Goal: Task Accomplishment & Management: Use online tool/utility

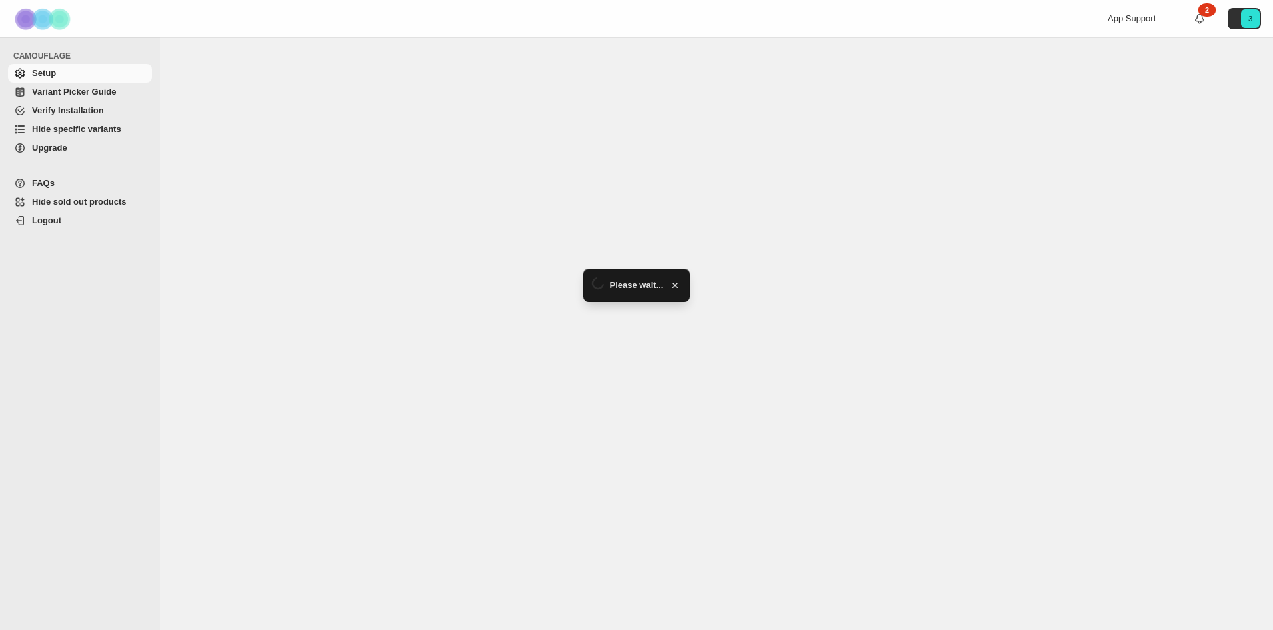
select select "******"
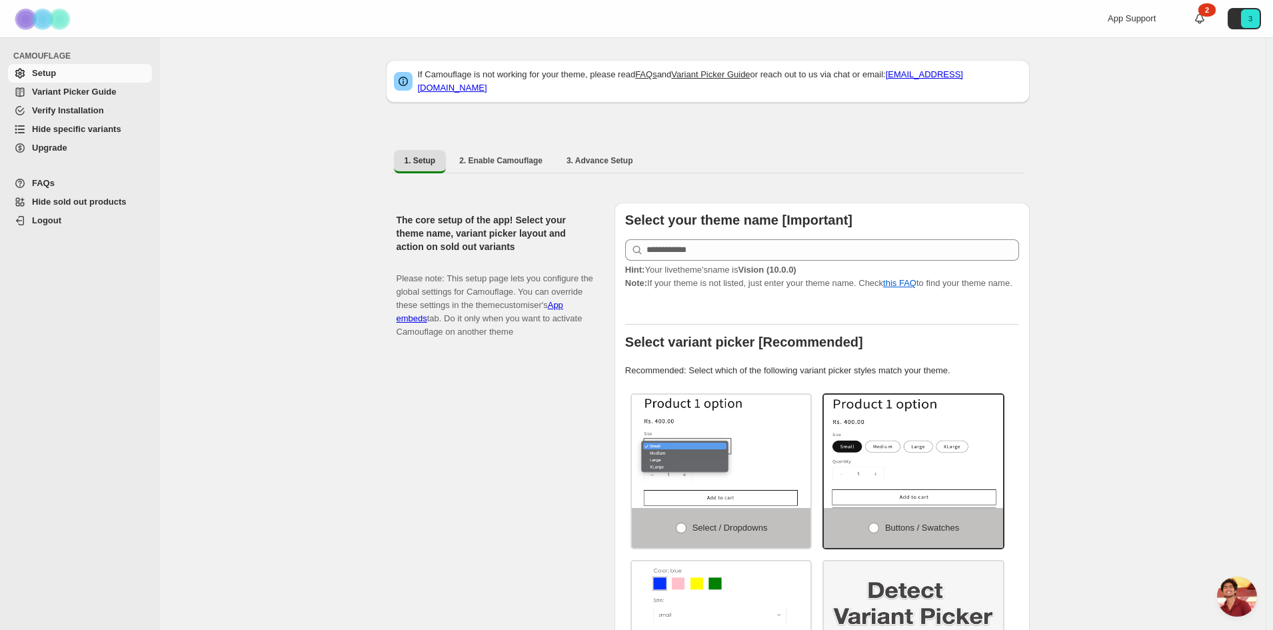
scroll to position [362, 0]
click at [97, 91] on span "Variant Picker Guide" at bounding box center [74, 92] width 84 height 10
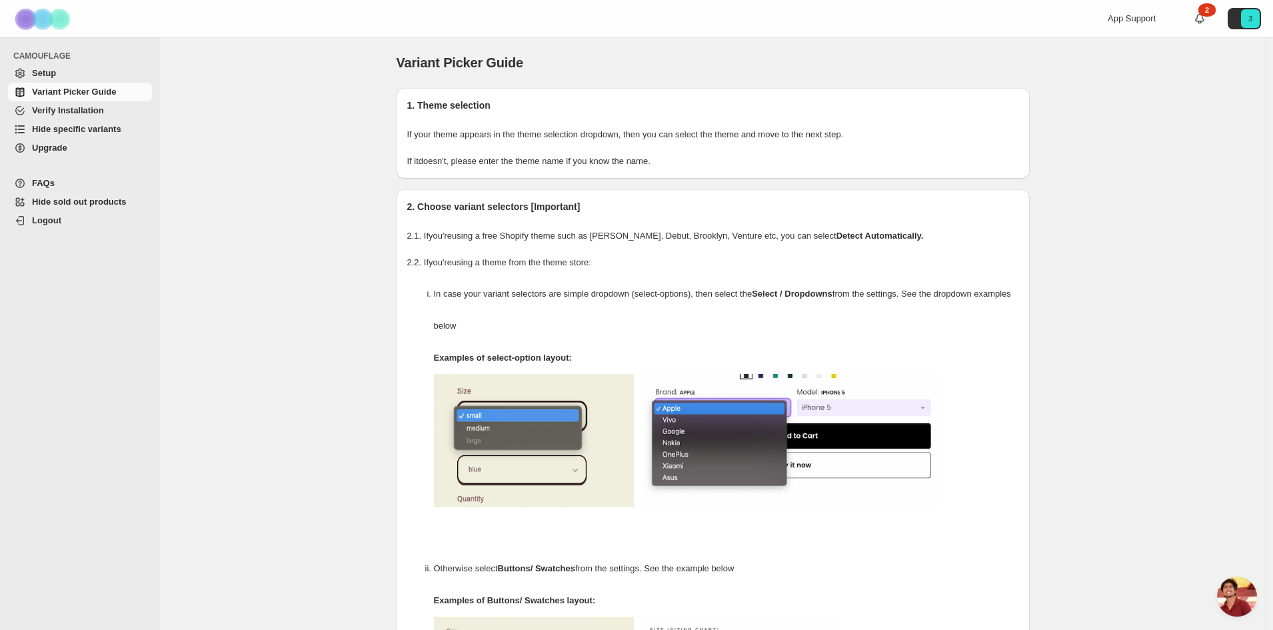
scroll to position [362, 0]
click at [102, 112] on span "Verify Installation" at bounding box center [90, 110] width 117 height 13
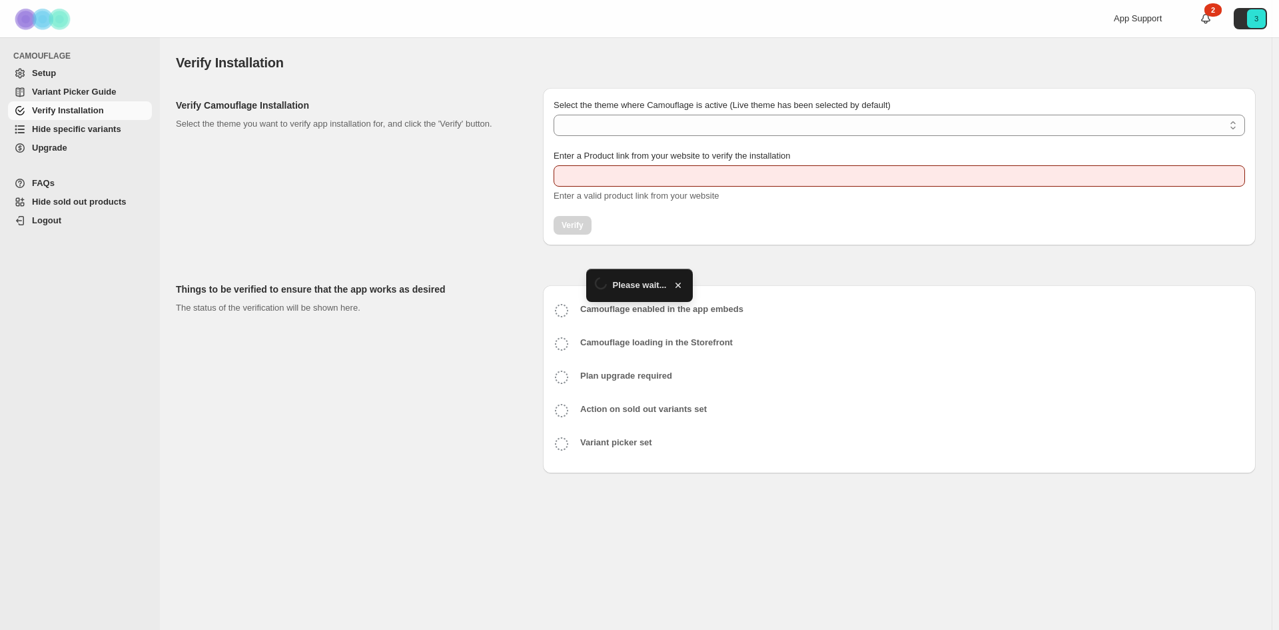
click at [103, 128] on span "Hide specific variants" at bounding box center [76, 129] width 89 height 10
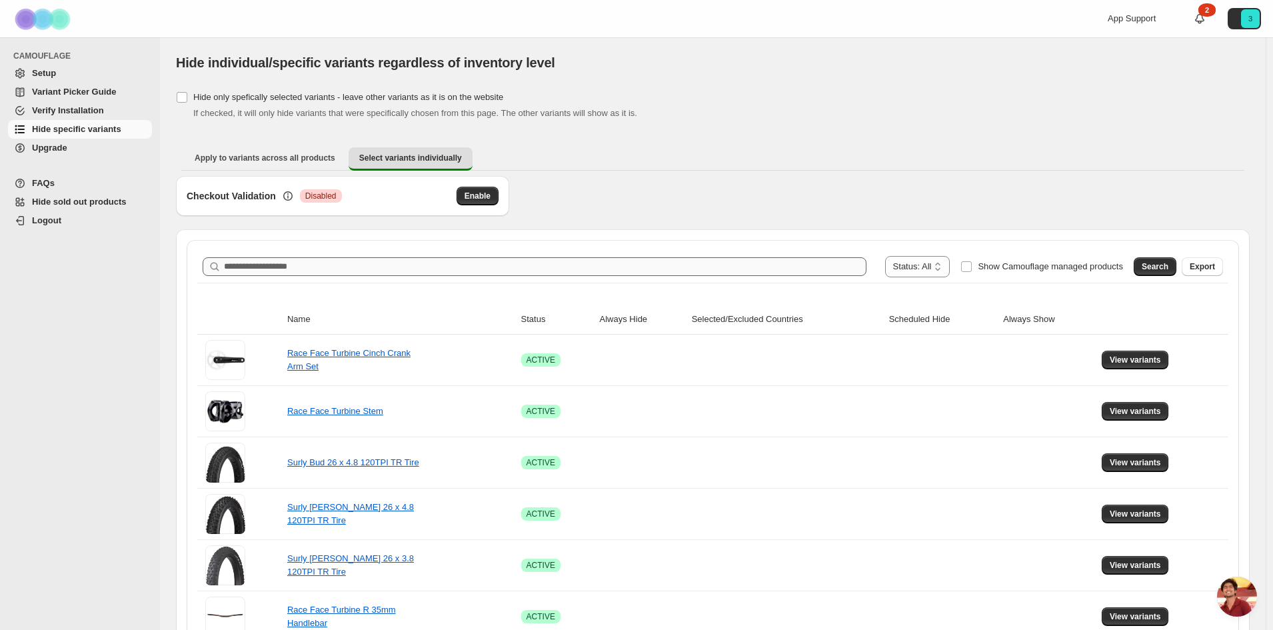
scroll to position [362, 0]
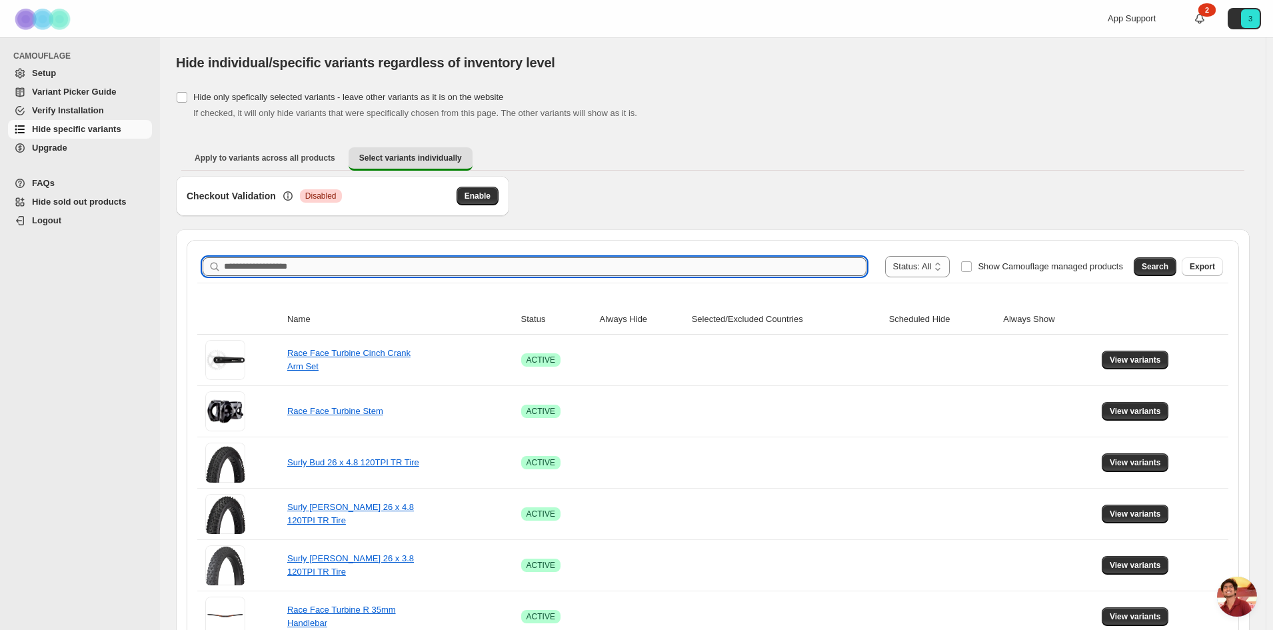
click at [752, 268] on input "Search product name" at bounding box center [545, 266] width 642 height 19
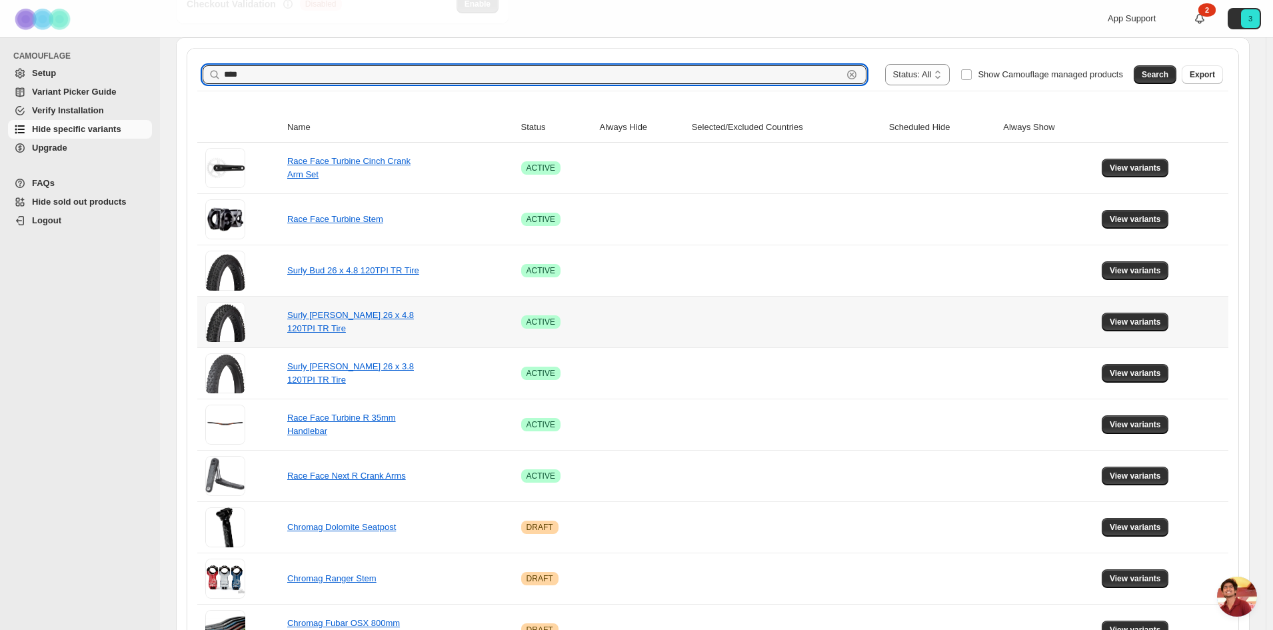
scroll to position [0, 0]
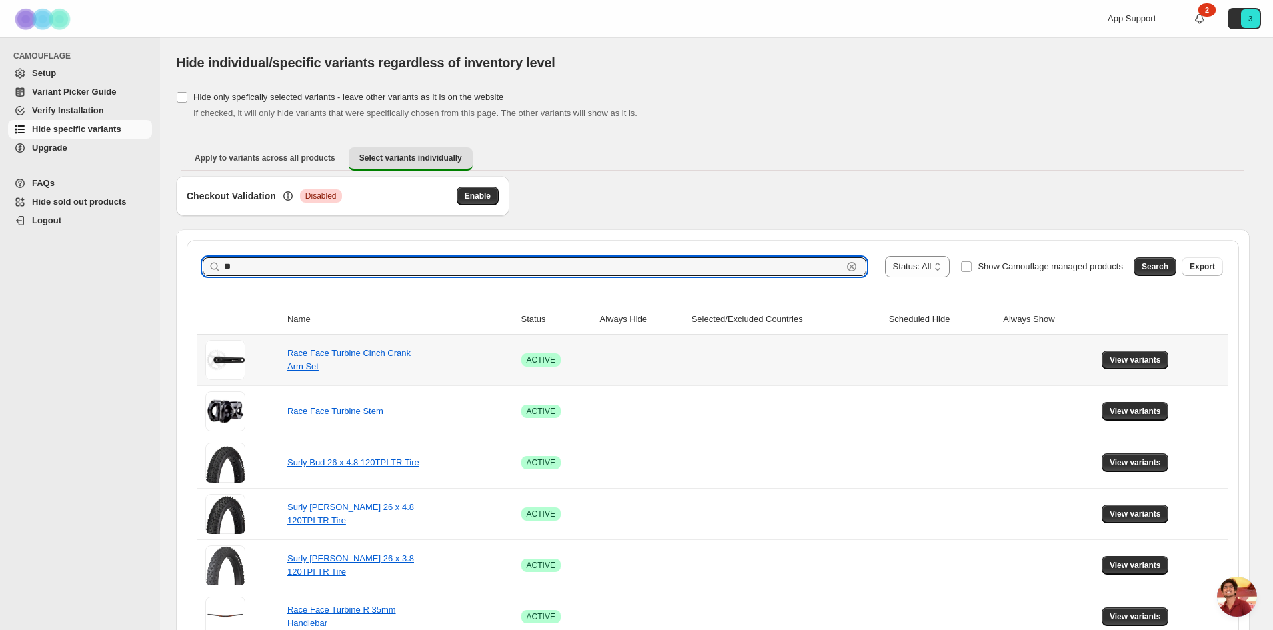
type input "*"
click at [1168, 271] on span "Search" at bounding box center [1154, 266] width 27 height 11
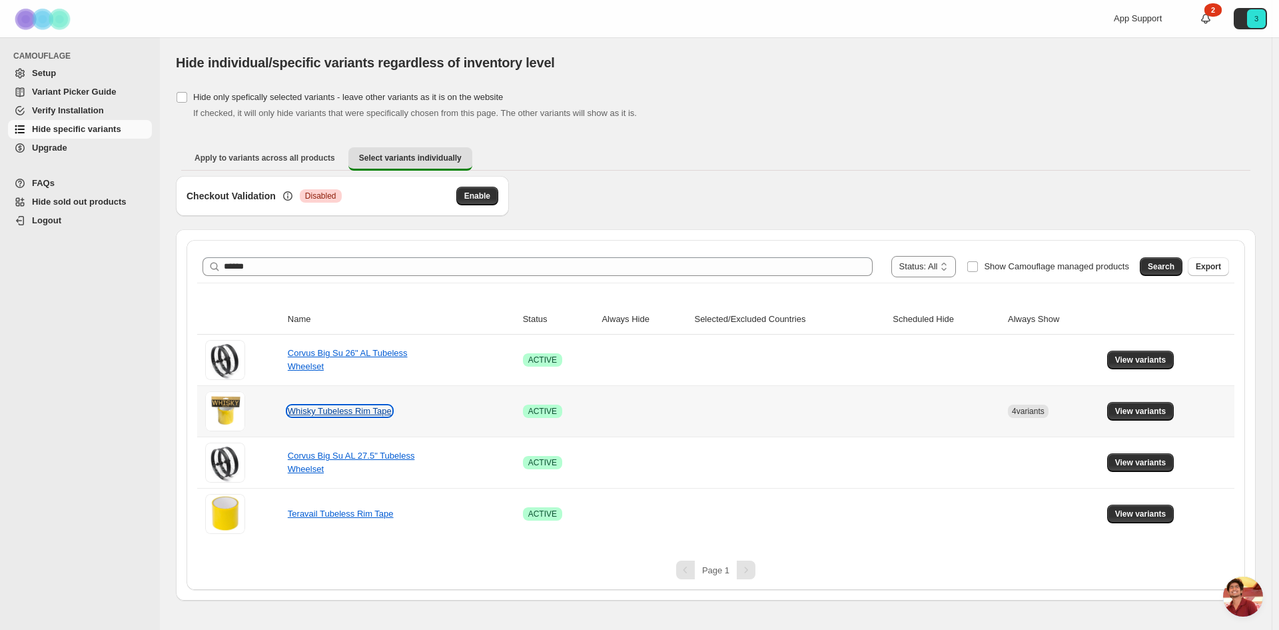
click at [378, 413] on link "Whisky Tubeless Rim Tape" at bounding box center [340, 411] width 104 height 10
click at [1141, 406] on span "View variants" at bounding box center [1140, 411] width 51 height 11
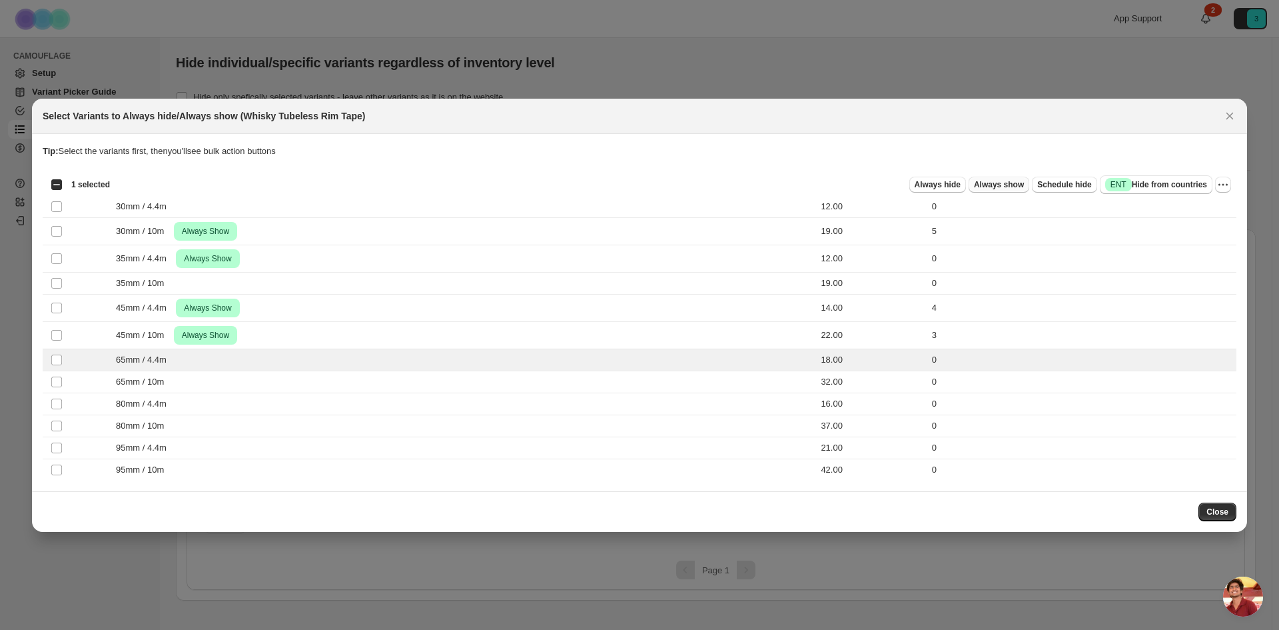
click at [1024, 185] on span "Always show" at bounding box center [999, 184] width 50 height 11
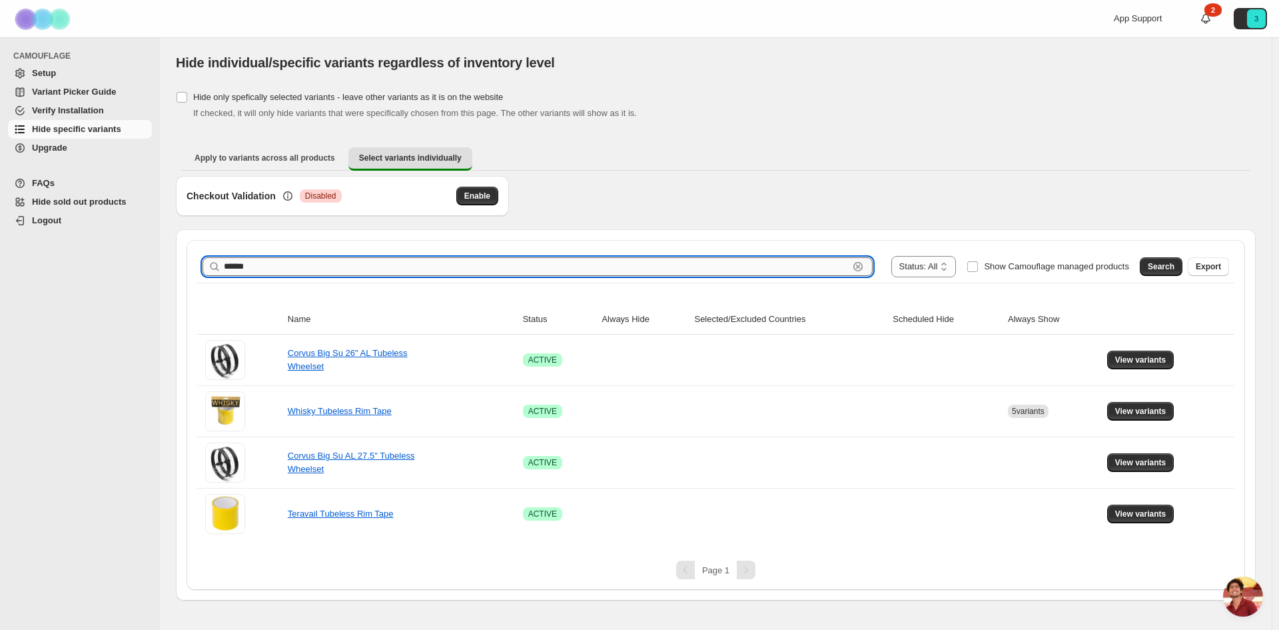
click at [785, 263] on input "******" at bounding box center [536, 266] width 625 height 19
type input "*"
click at [1175, 265] on span "Search" at bounding box center [1161, 266] width 27 height 11
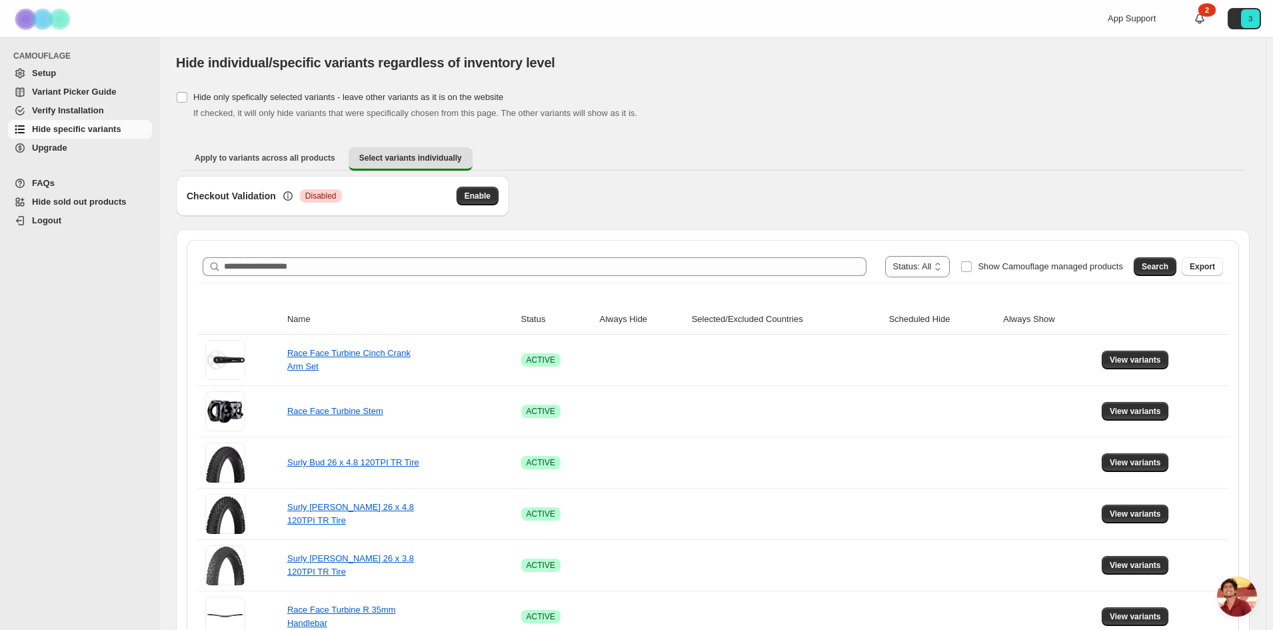
click at [848, 304] on th "Selected/Excluded Countries" at bounding box center [786, 319] width 197 height 30
click at [81, 112] on span "Verify Installation" at bounding box center [68, 110] width 72 height 10
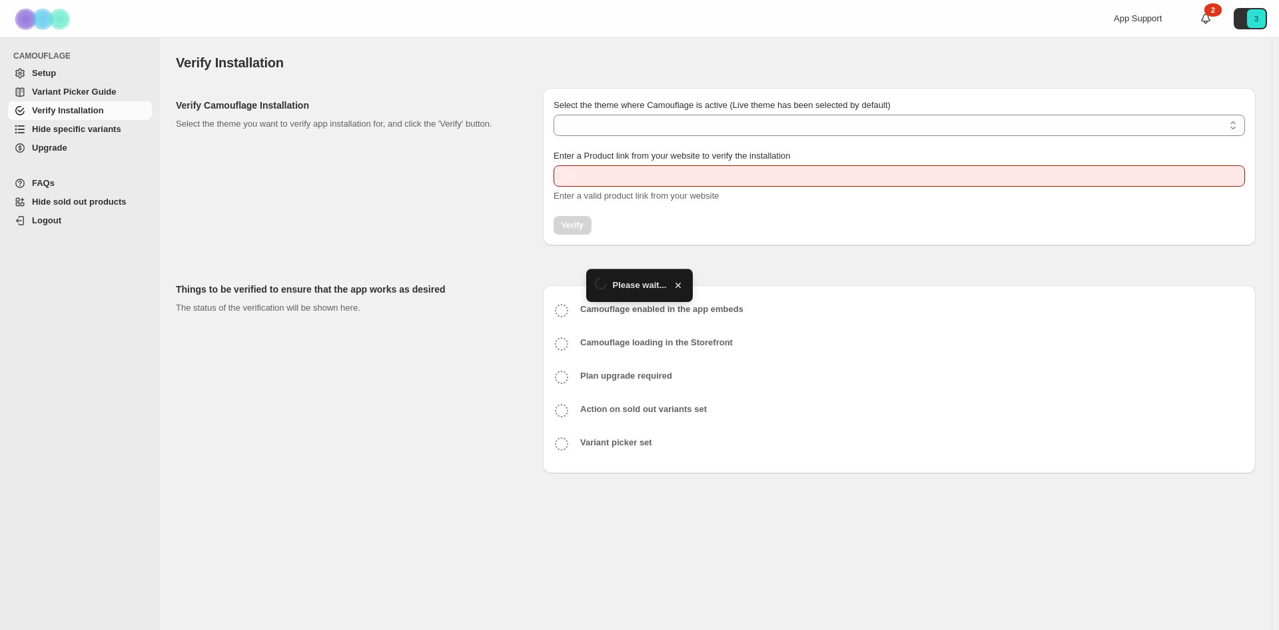
click at [99, 128] on span "Hide specific variants" at bounding box center [76, 129] width 89 height 10
type input "**********"
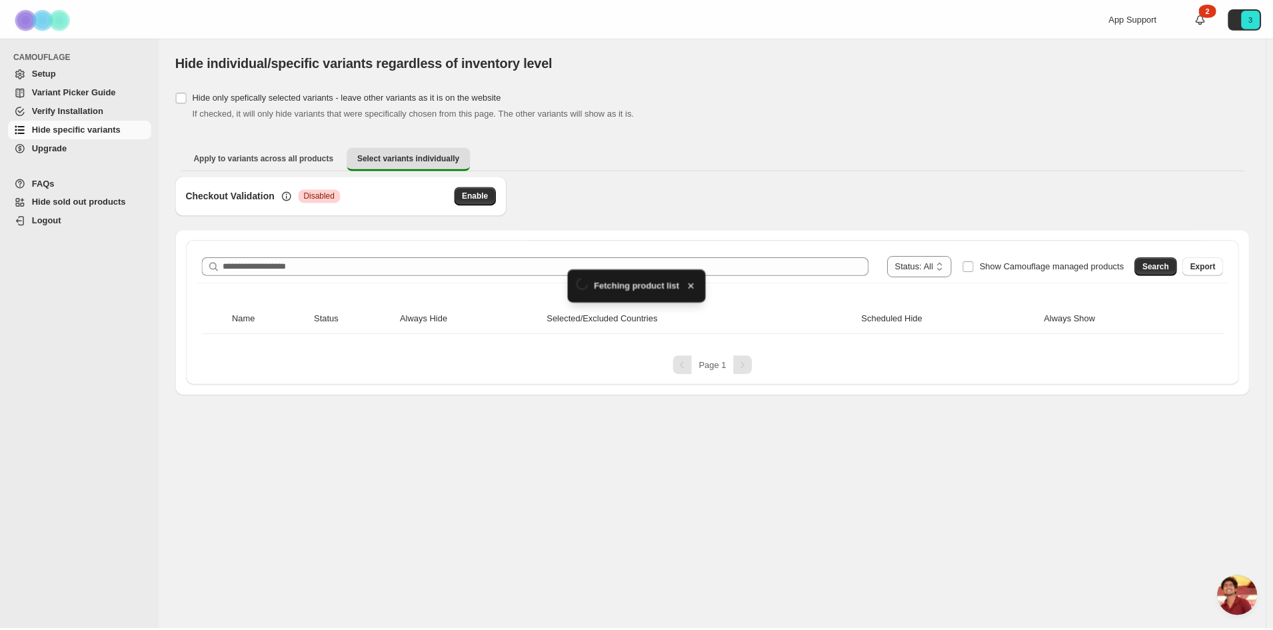
scroll to position [362, 0]
